Goal: Information Seeking & Learning: Learn about a topic

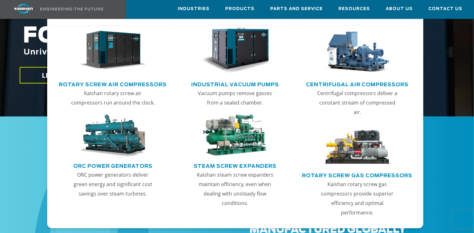
scroll to position [94, 0]
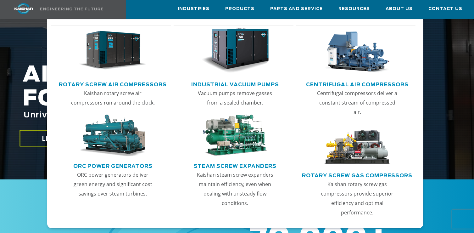
click at [107, 60] on img "Main menu" at bounding box center [113, 51] width 68 height 46
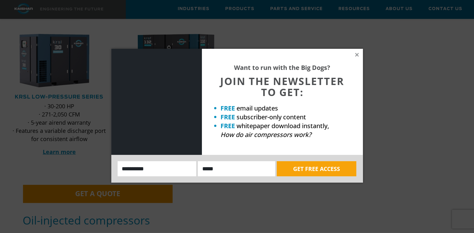
scroll to position [283, 0]
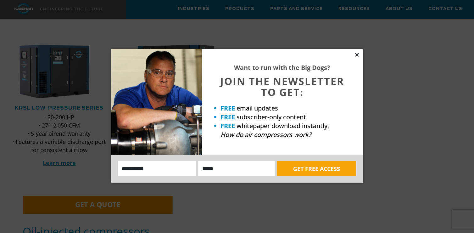
click at [357, 54] on icon at bounding box center [356, 54] width 3 height 3
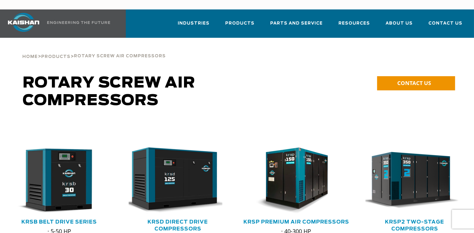
scroll to position [0, 0]
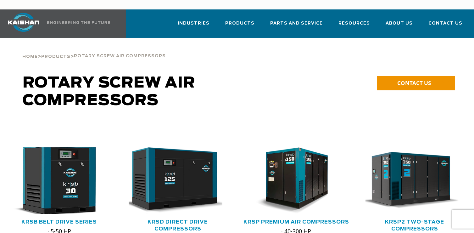
click at [62, 173] on img at bounding box center [54, 180] width 108 height 73
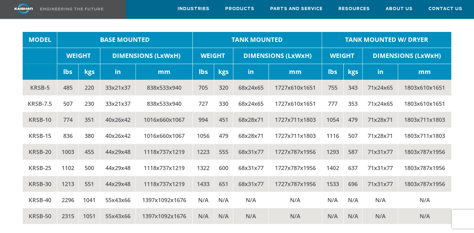
scroll to position [1227, 0]
